Goal: Download file/media

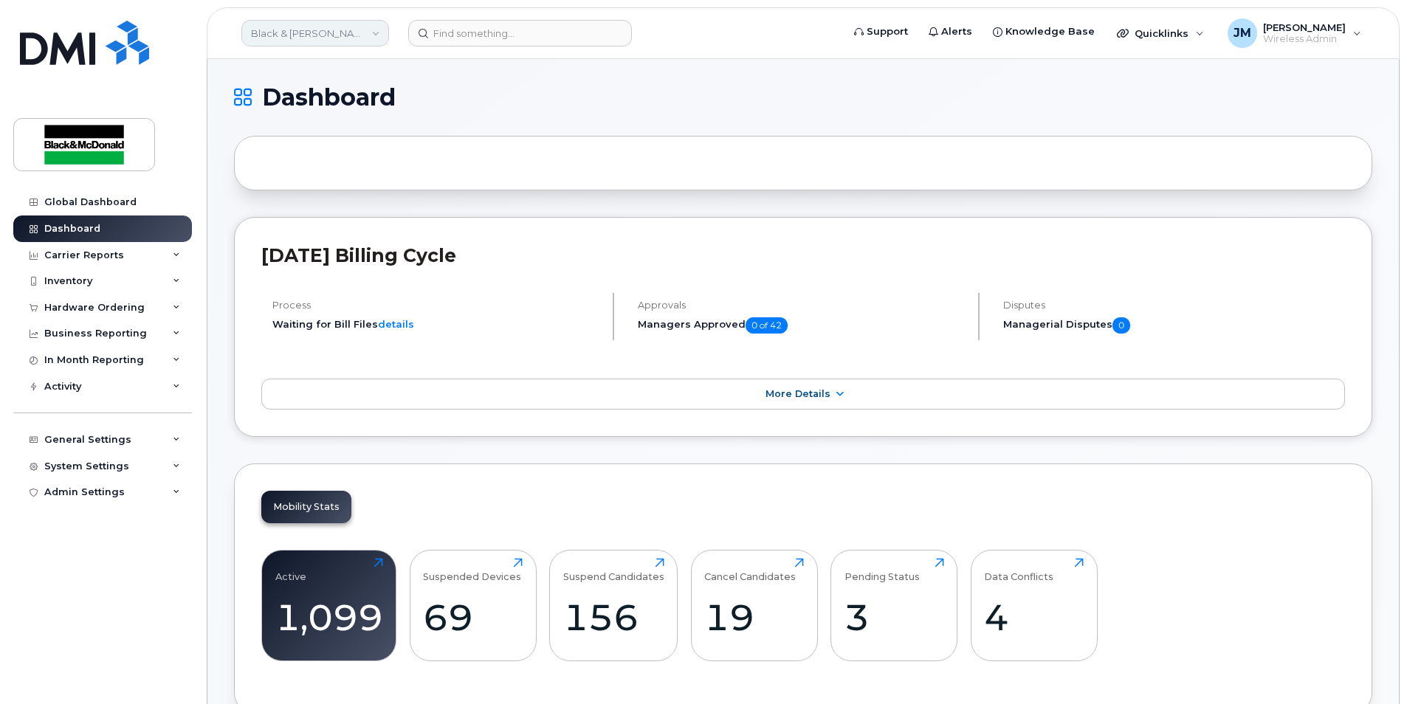
click at [375, 27] on link "Black & McDonald" at bounding box center [315, 33] width 148 height 27
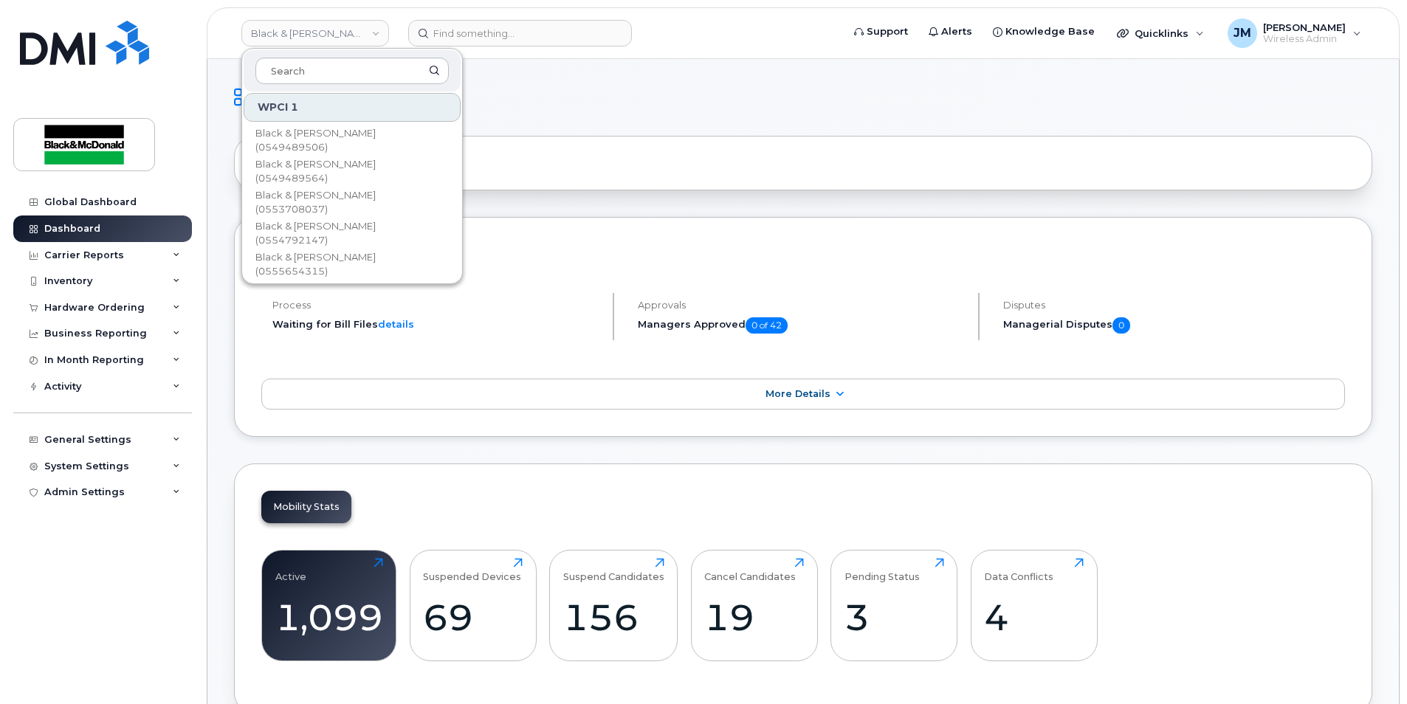
scroll to position [222, 0]
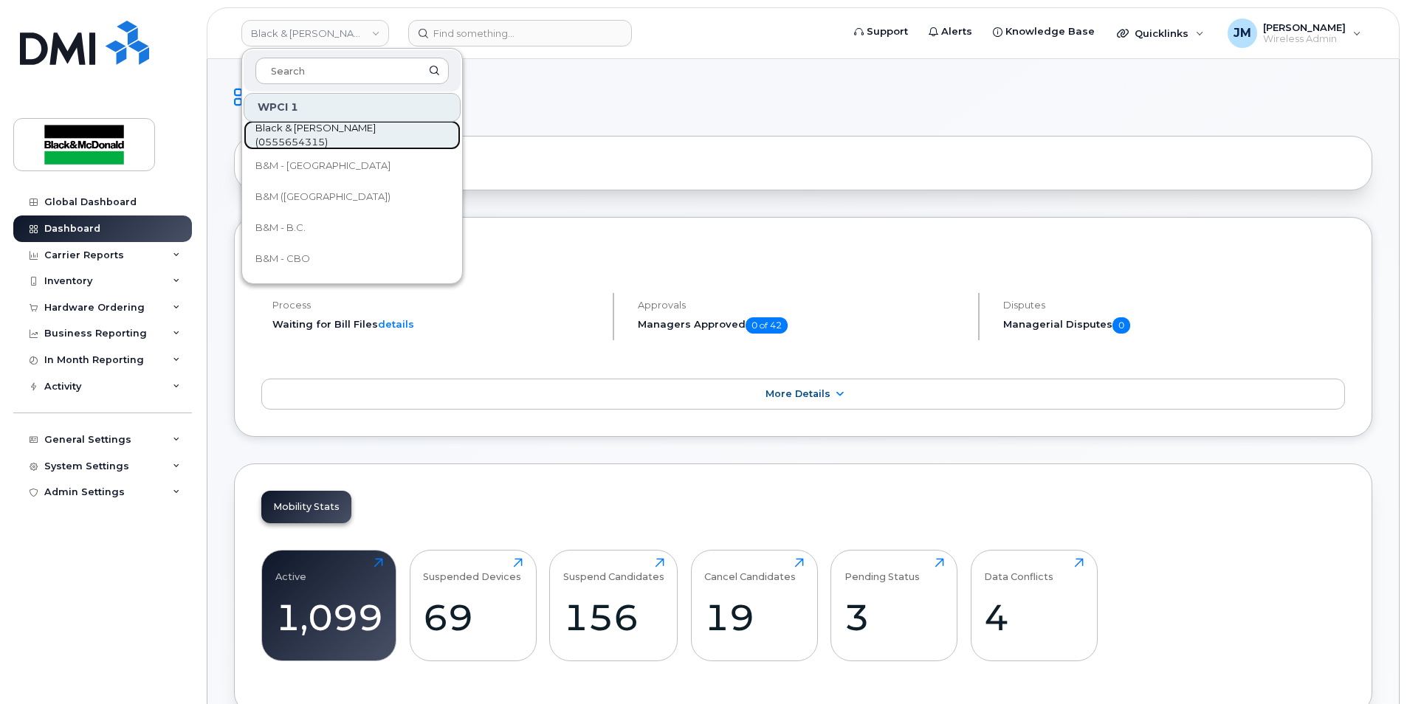
click at [380, 129] on span "Black & [PERSON_NAME] (0555654315)" at bounding box center [340, 135] width 170 height 29
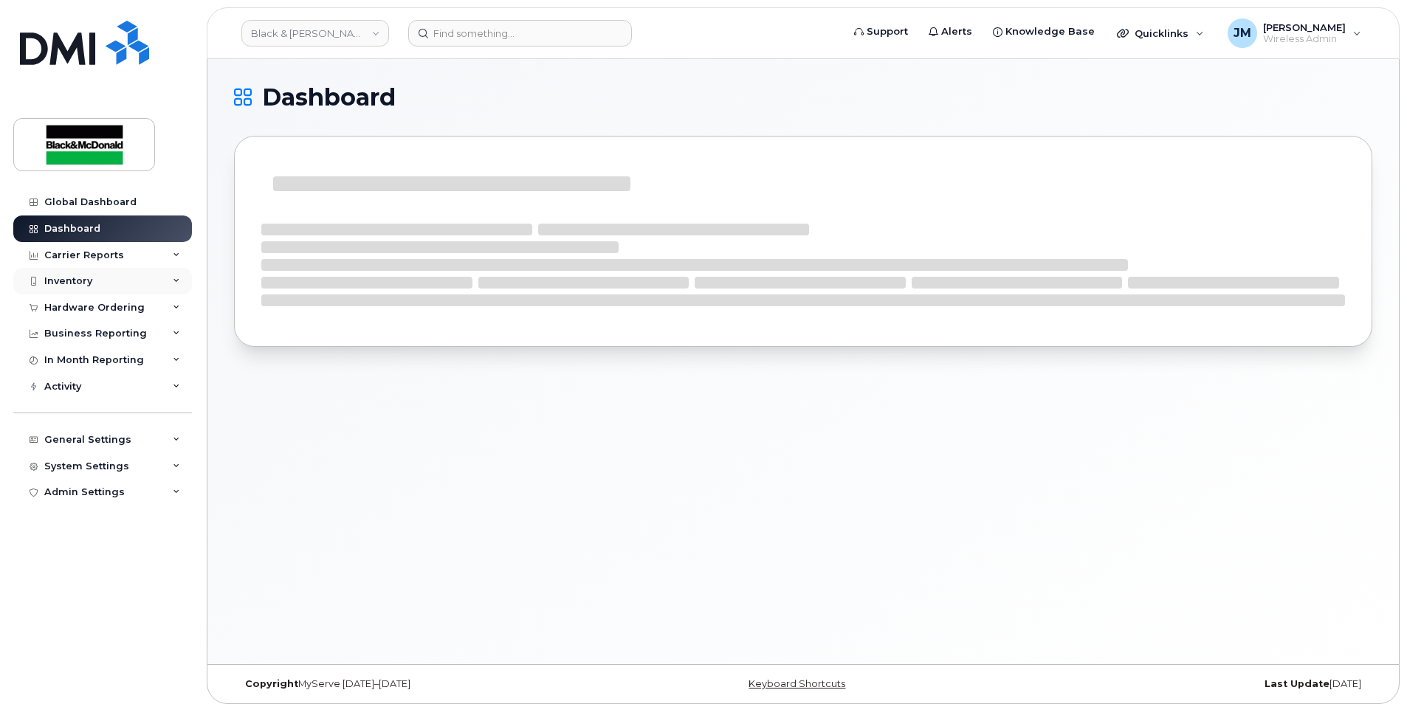
click at [176, 279] on icon at bounding box center [176, 281] width 7 height 7
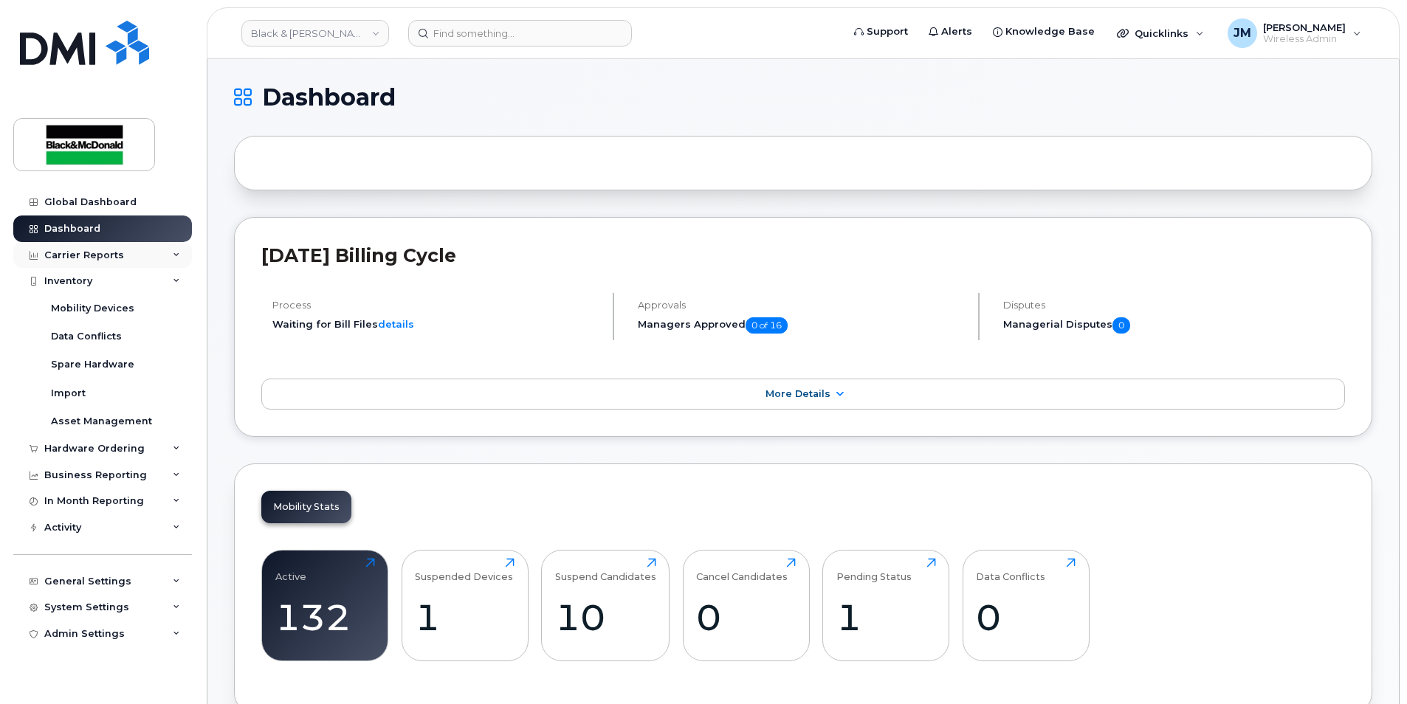
click at [174, 252] on icon at bounding box center [176, 255] width 7 height 7
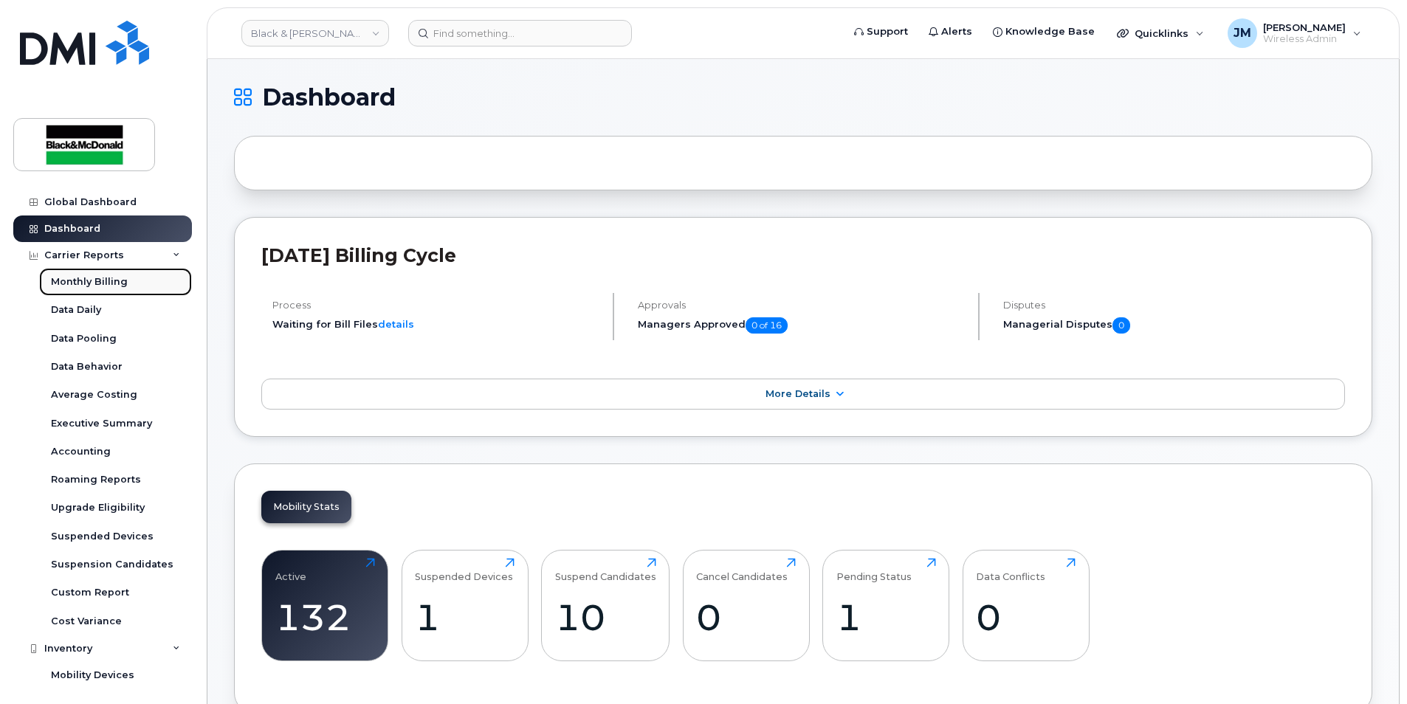
click at [118, 281] on div "Monthly Billing" at bounding box center [89, 281] width 77 height 13
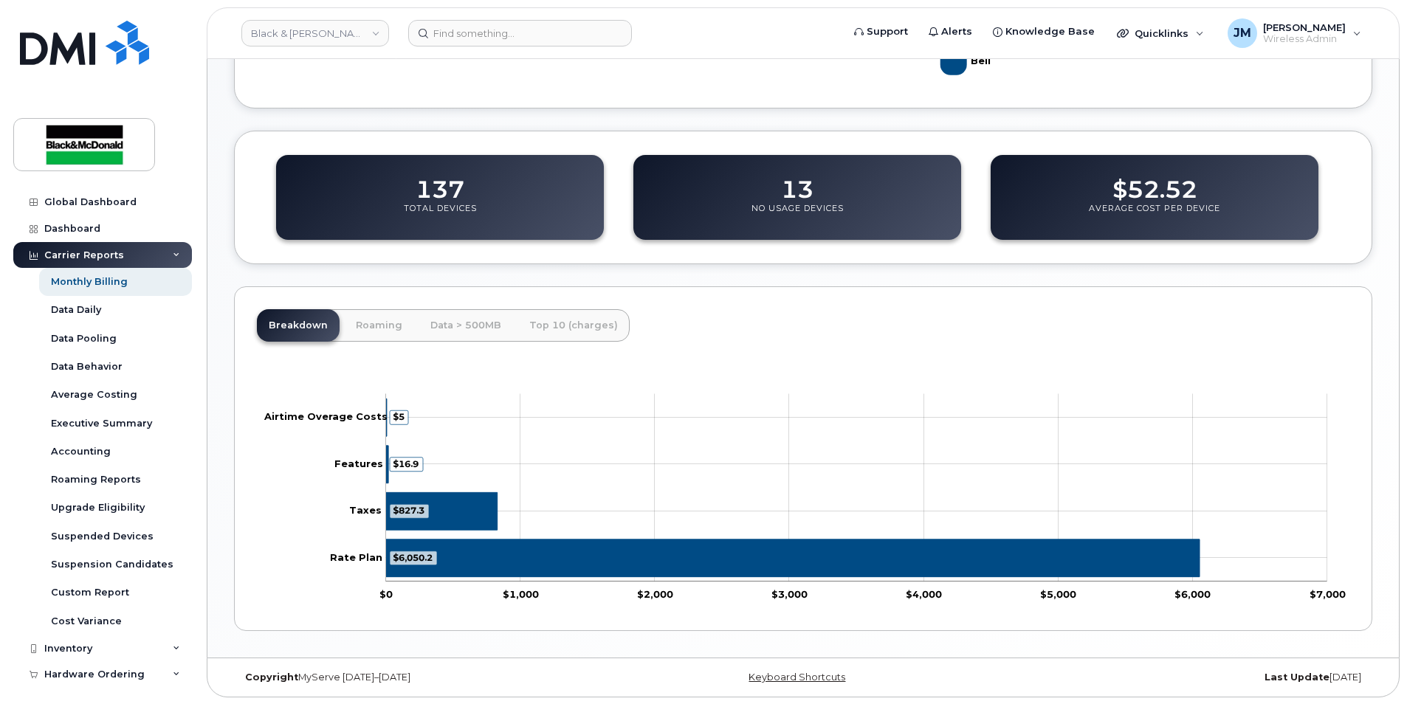
scroll to position [419, 0]
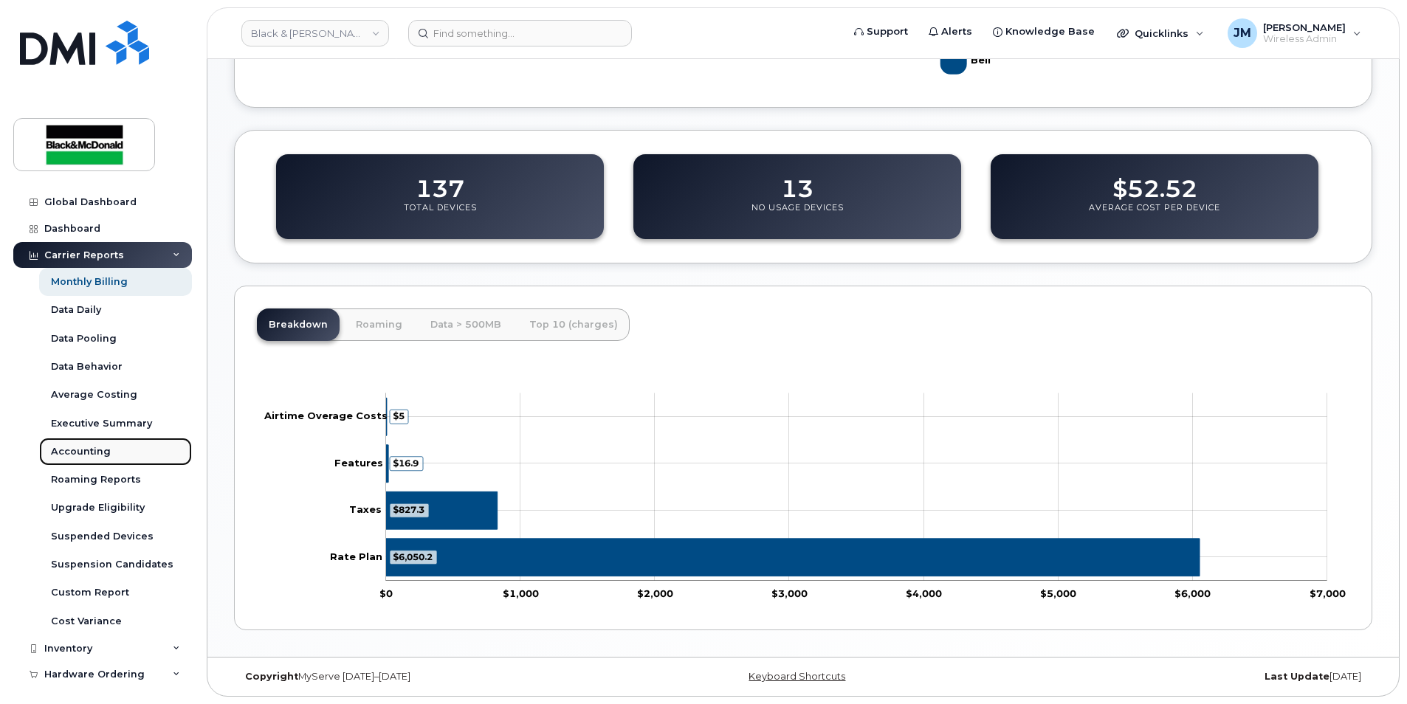
click at [82, 449] on div "Accounting" at bounding box center [81, 451] width 60 height 13
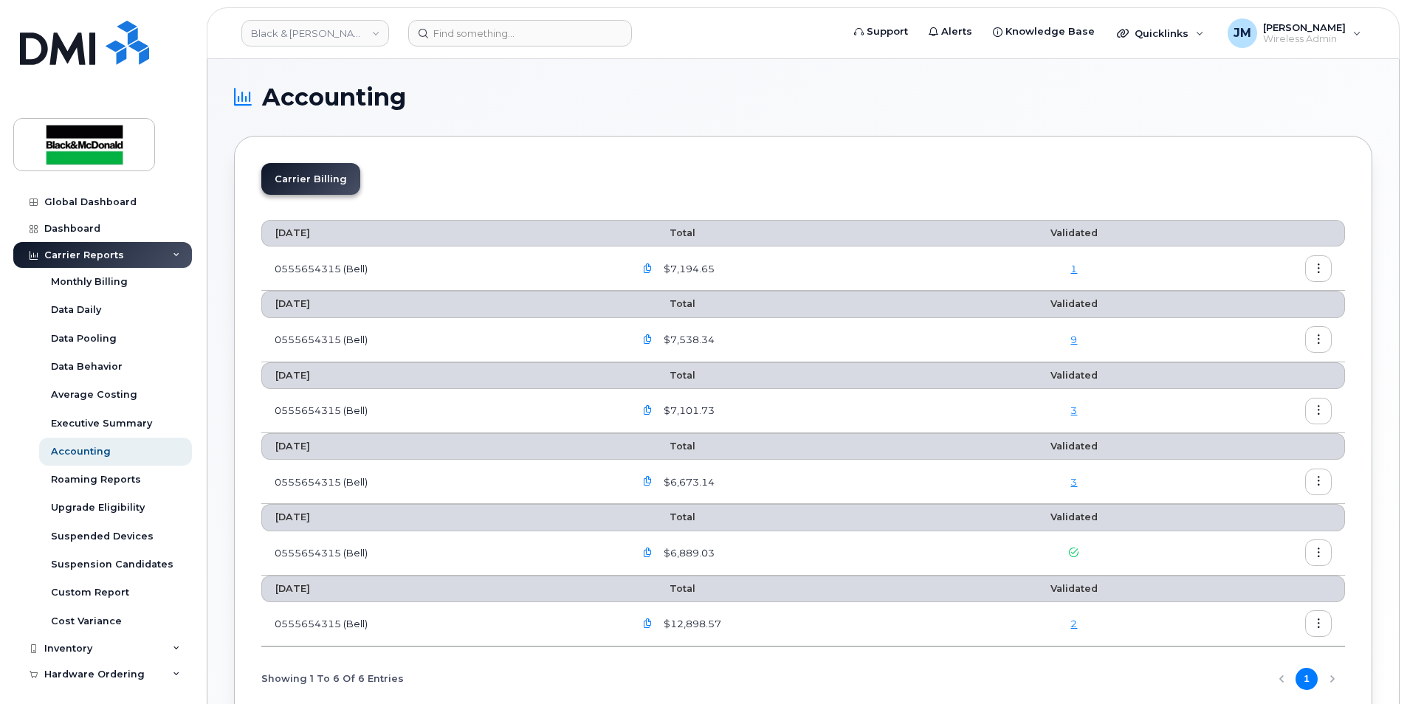
click at [1321, 270] on icon "button" at bounding box center [1319, 269] width 10 height 10
click at [1244, 324] on span "Download" at bounding box center [1252, 328] width 58 height 13
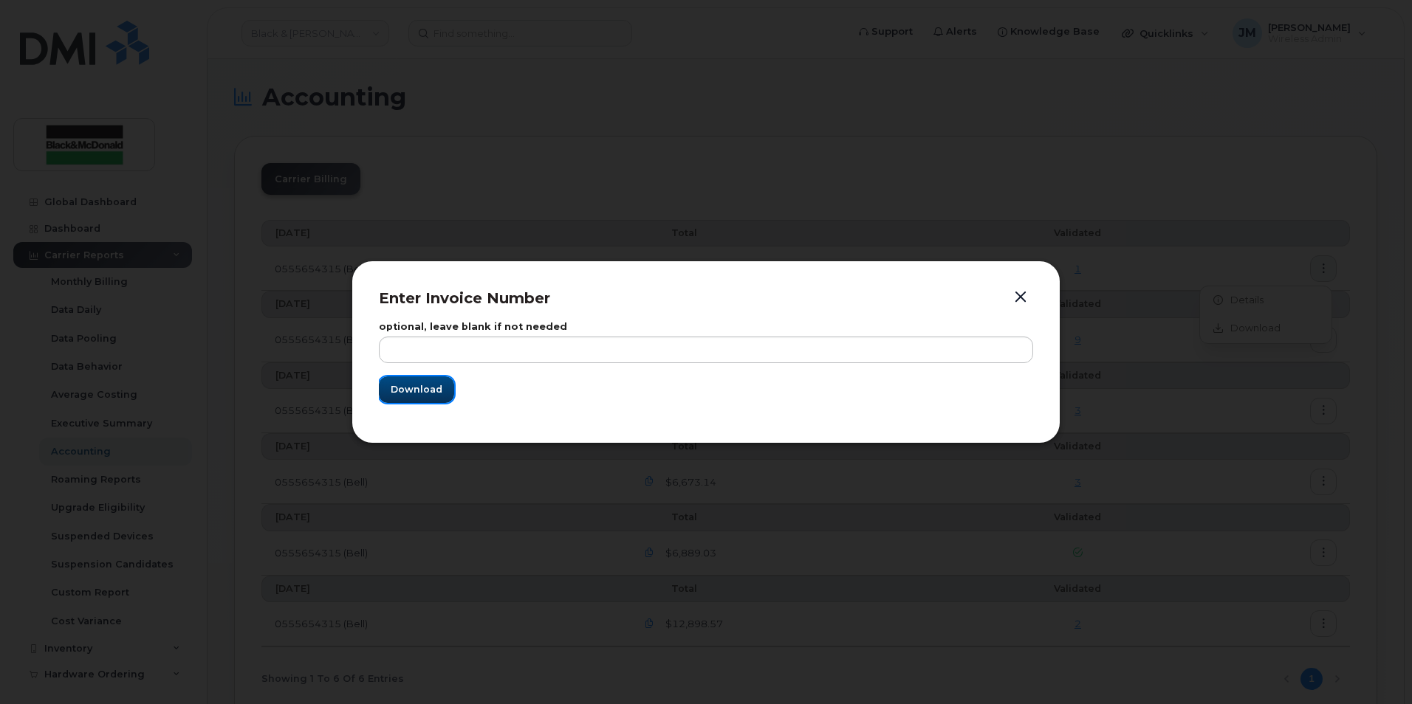
click at [415, 396] on span "Download" at bounding box center [417, 390] width 52 height 14
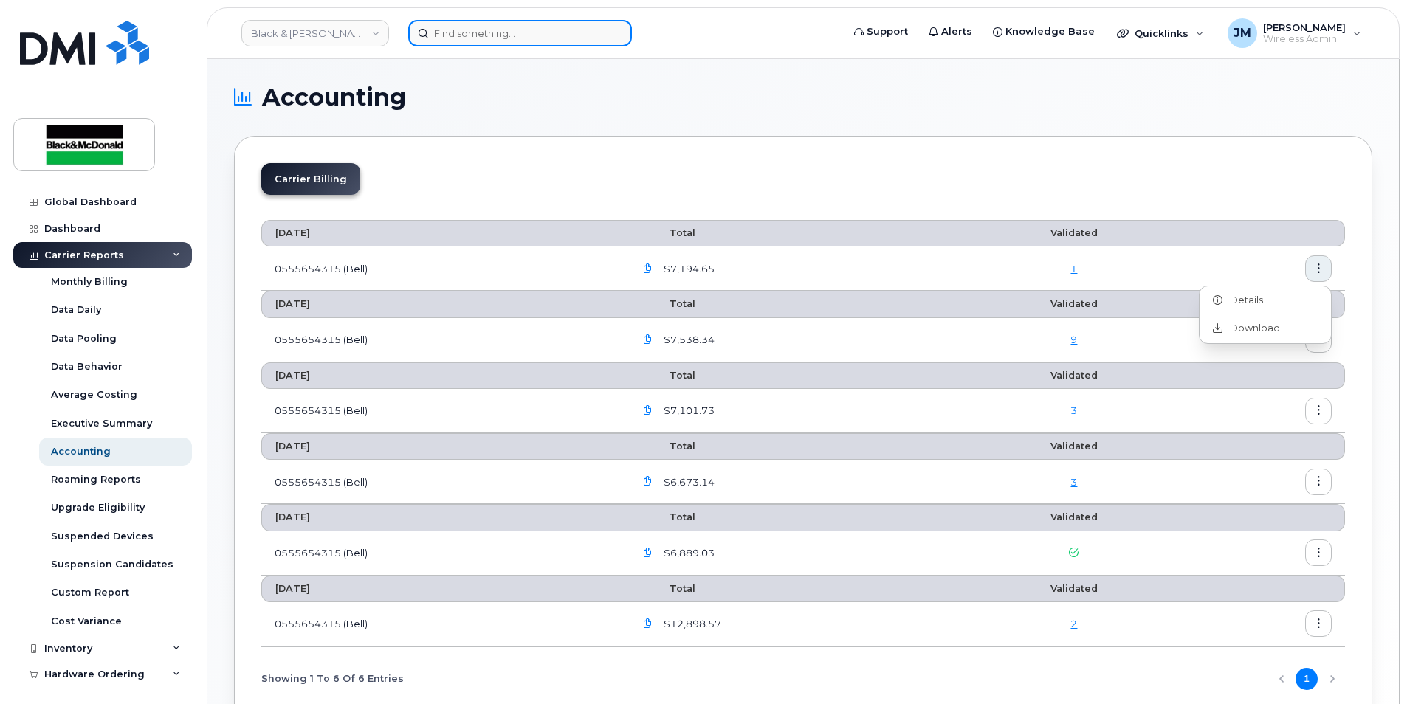
click at [464, 29] on input at bounding box center [520, 33] width 224 height 27
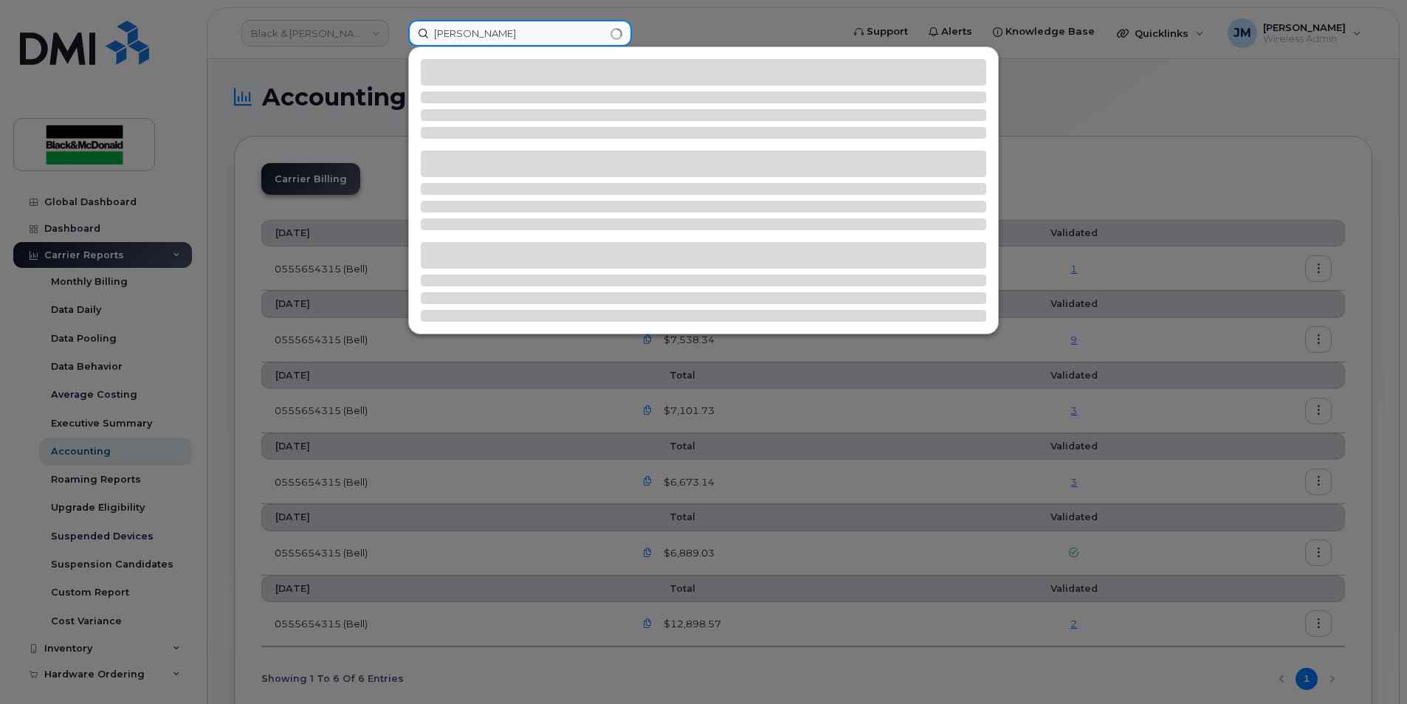
type input "aaron h"
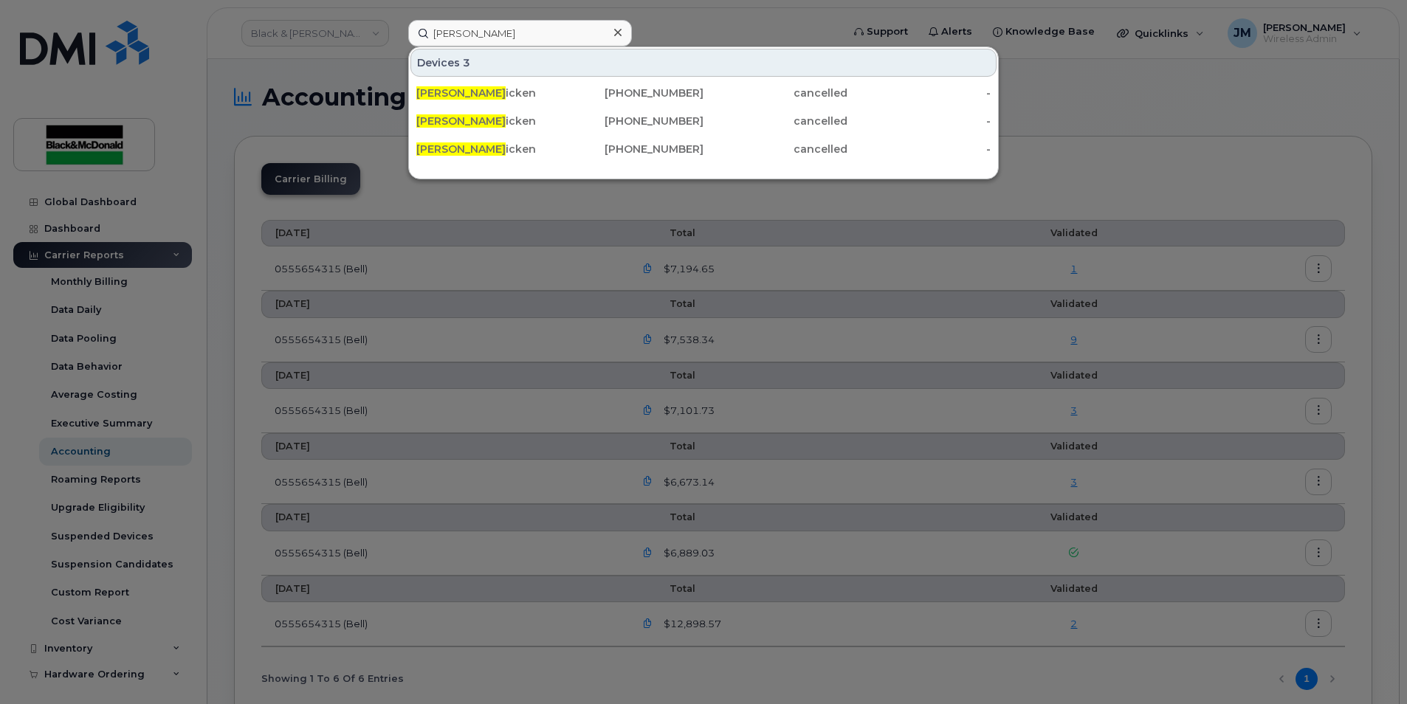
click at [1133, 119] on div at bounding box center [703, 352] width 1407 height 704
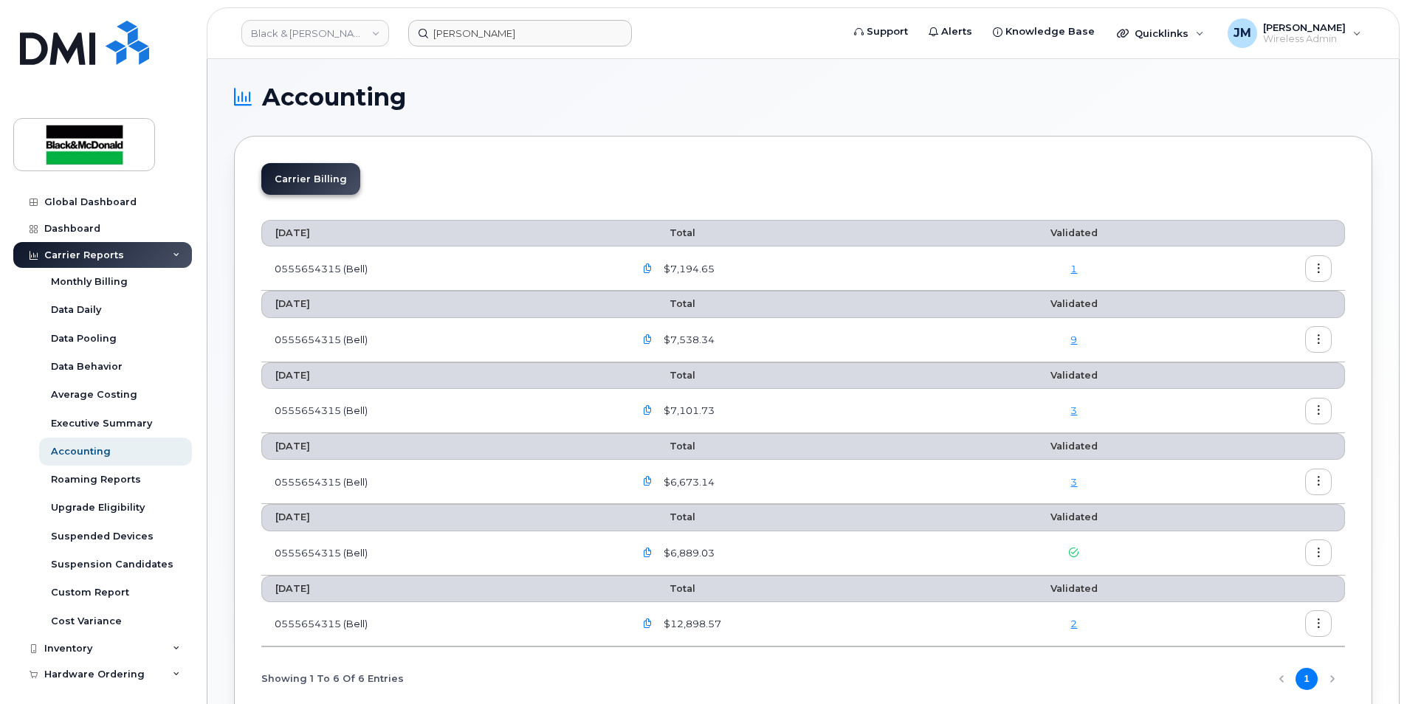
click at [3, 6] on div "Global Dashboard Dashboard Carrier Reports Monthly Billing Data Daily Data Pool…" at bounding box center [100, 352] width 200 height 704
click at [652, 275] on button "button" at bounding box center [647, 268] width 27 height 27
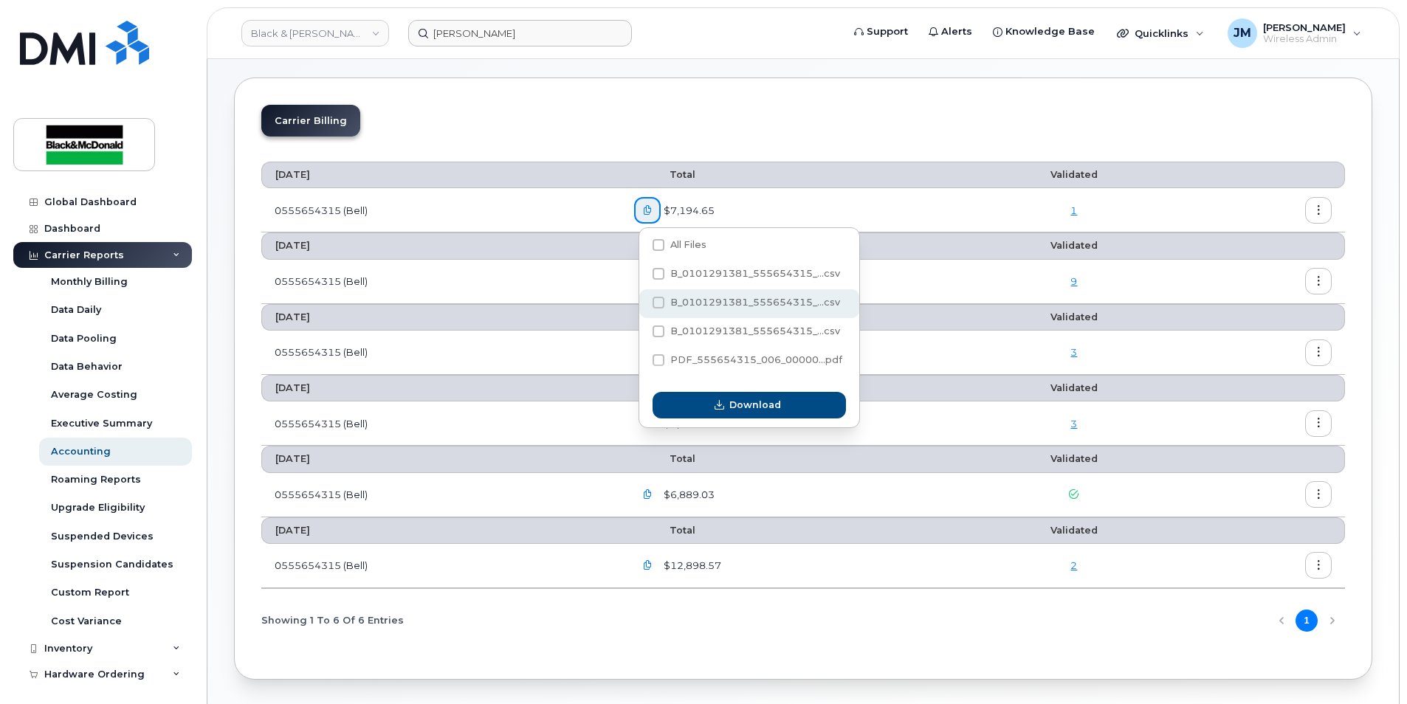
scroll to position [108, 0]
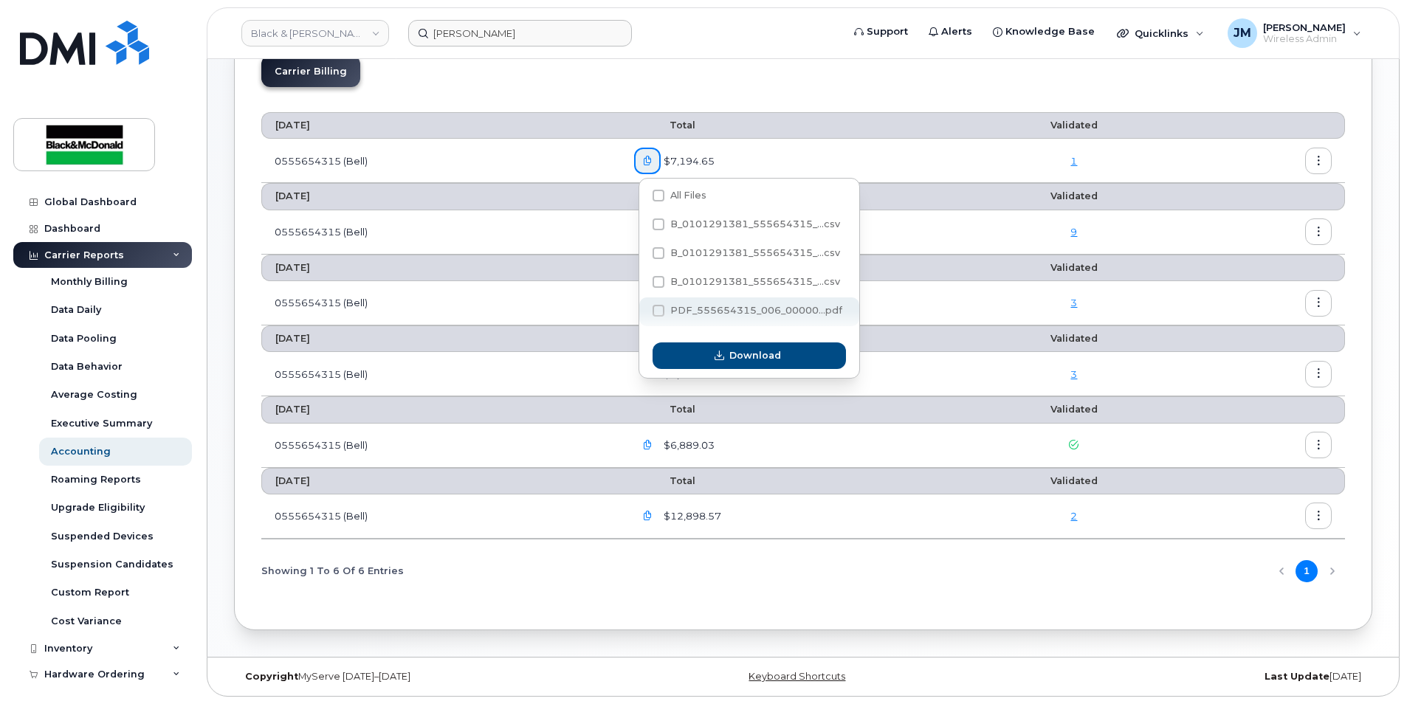
click at [734, 307] on span "PDF_555654315_006_00000...pdf" at bounding box center [756, 310] width 172 height 11
click at [642, 308] on input "PDF_555654315_006_00000...pdf" at bounding box center [638, 311] width 7 height 7
checkbox input "true"
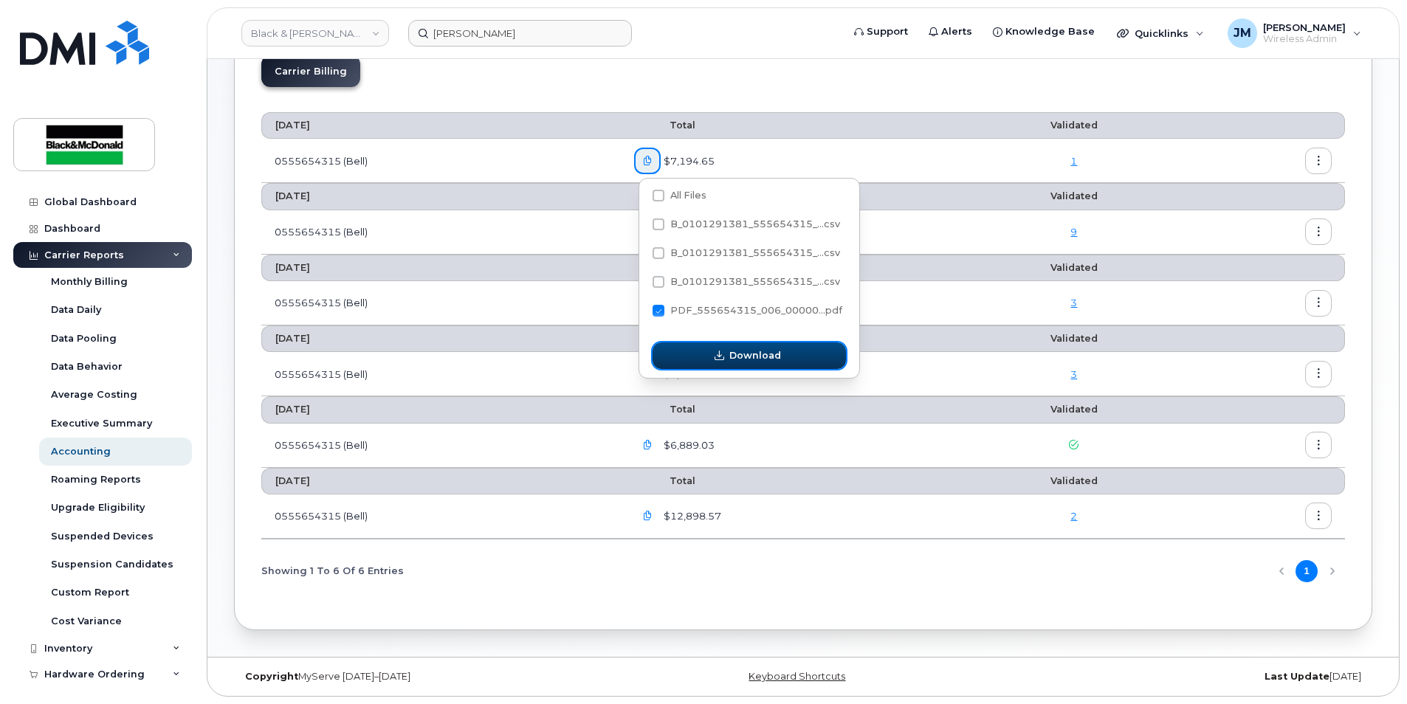
click at [770, 357] on span "Download" at bounding box center [756, 356] width 52 height 14
